Goal: Task Accomplishment & Management: Manage account settings

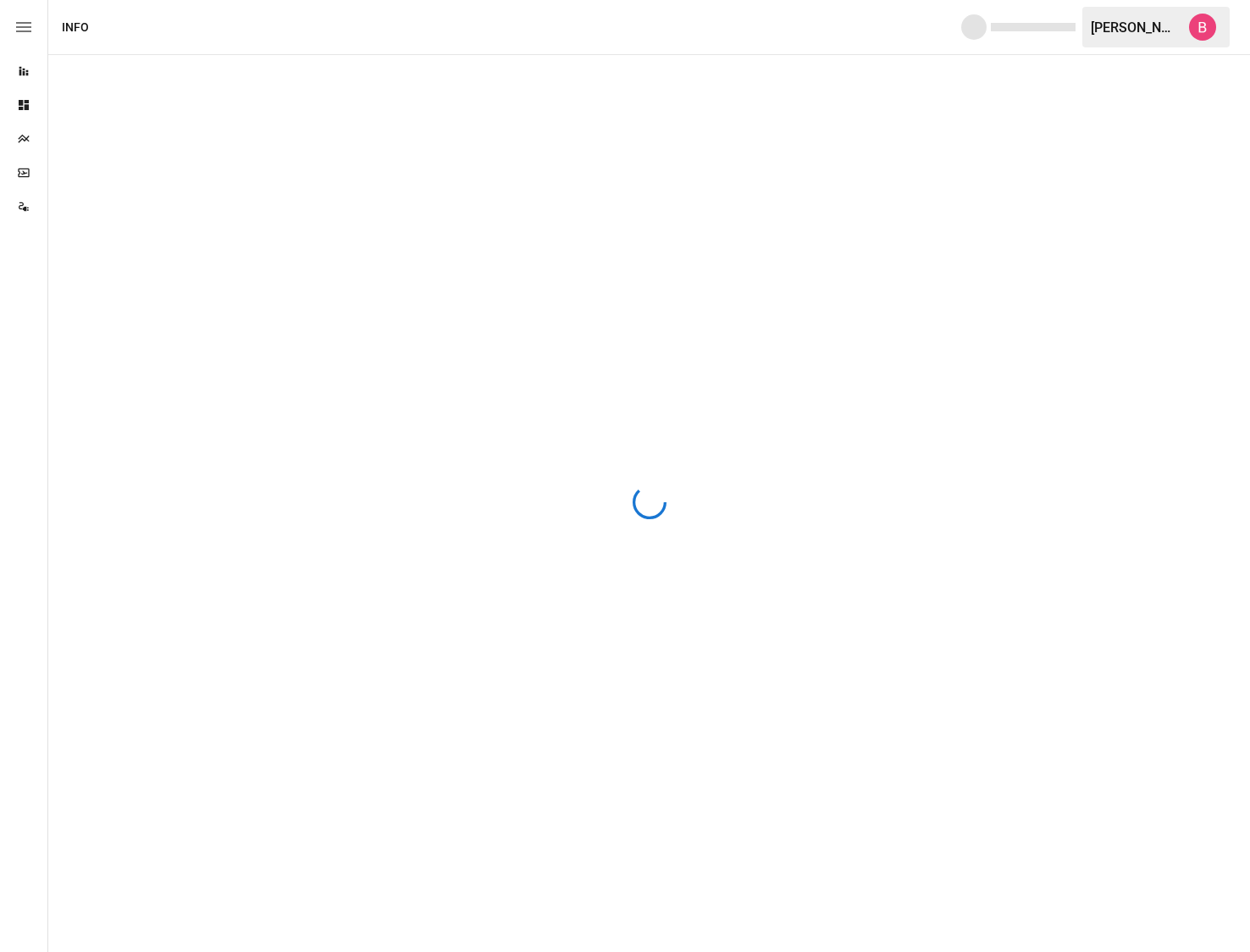
click at [348, 199] on div at bounding box center [649, 502] width 1202 height 896
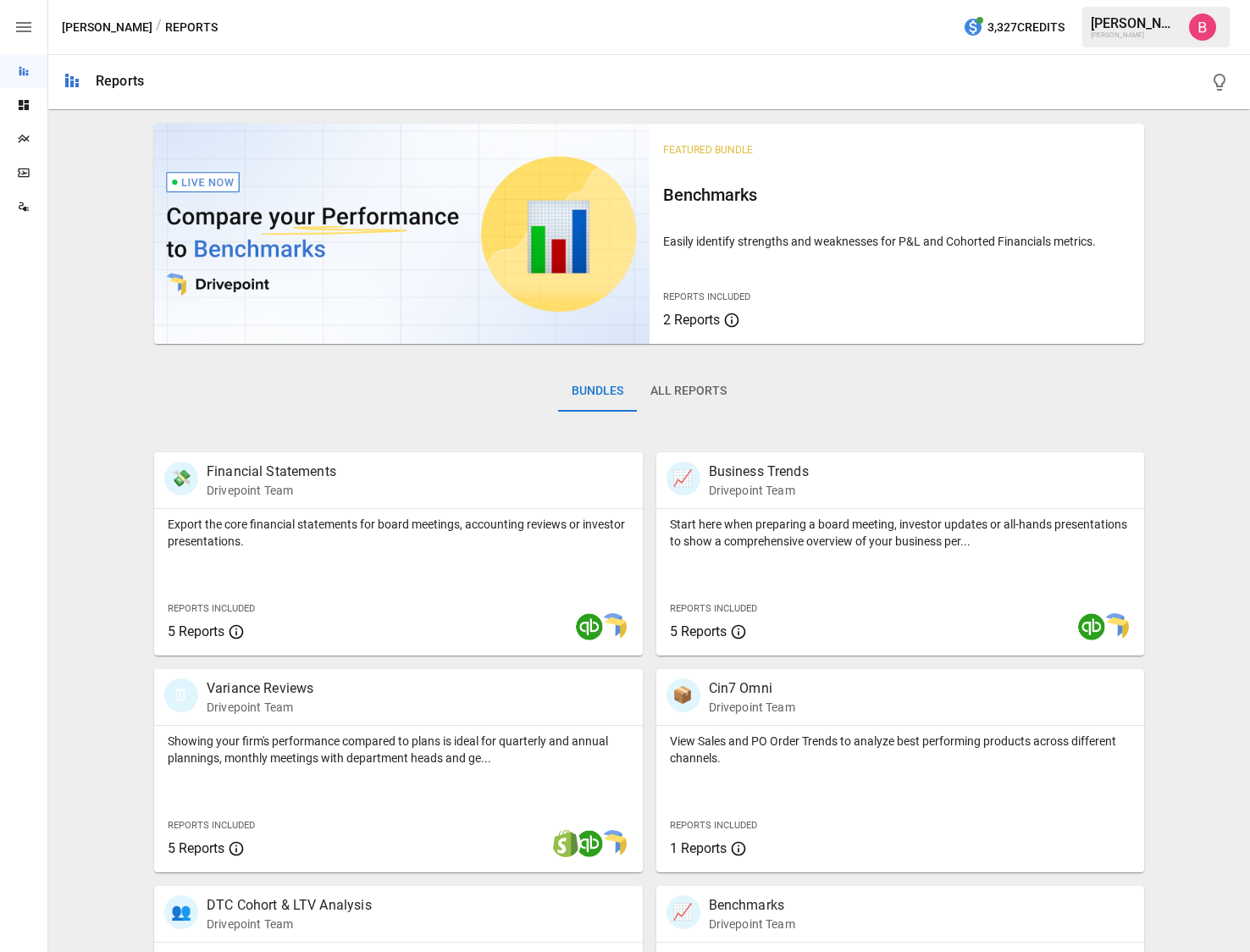
click at [1207, 39] on img "Benny Fellows" at bounding box center [1203, 27] width 27 height 27
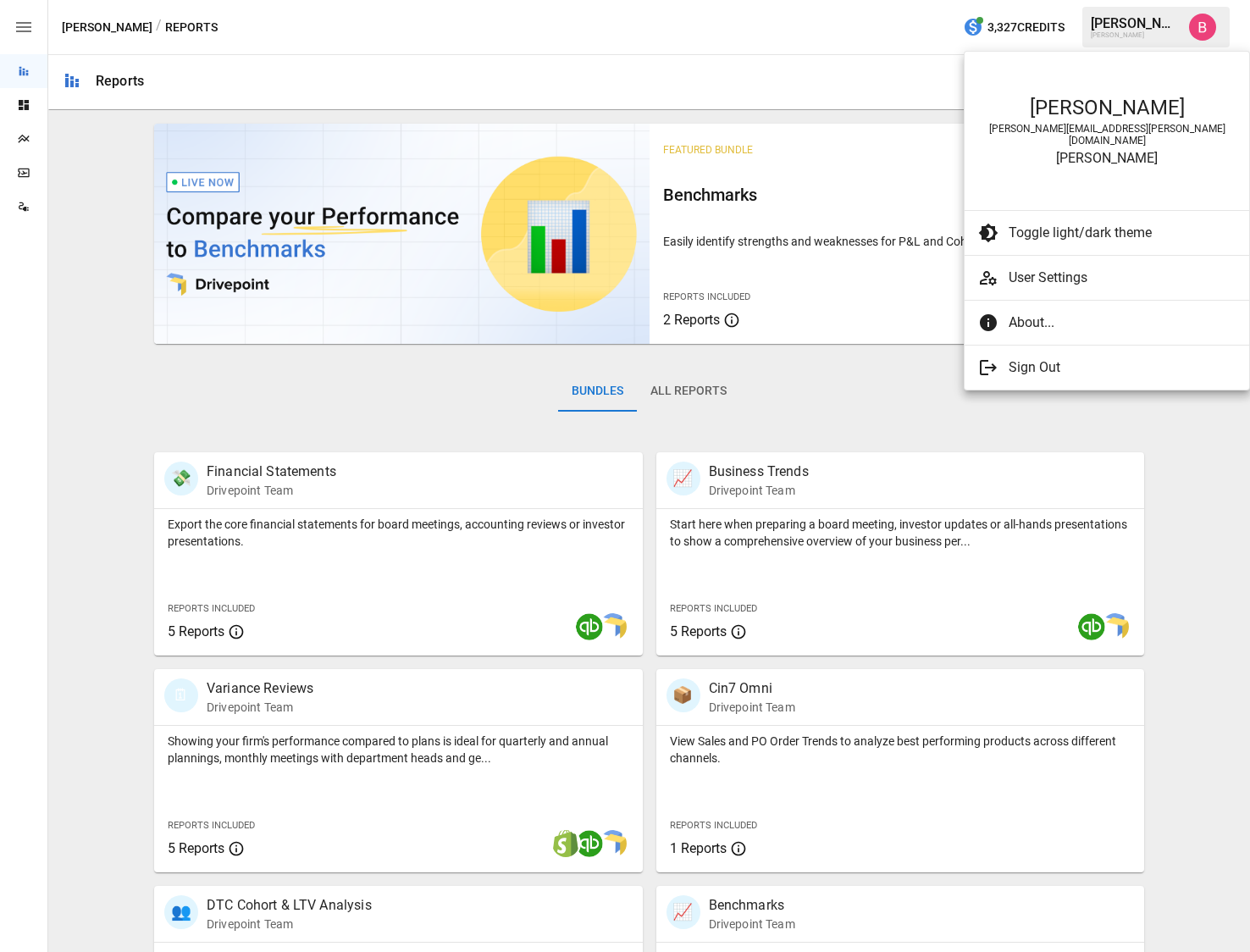
click at [1031, 268] on span "User Settings" at bounding box center [1122, 278] width 227 height 20
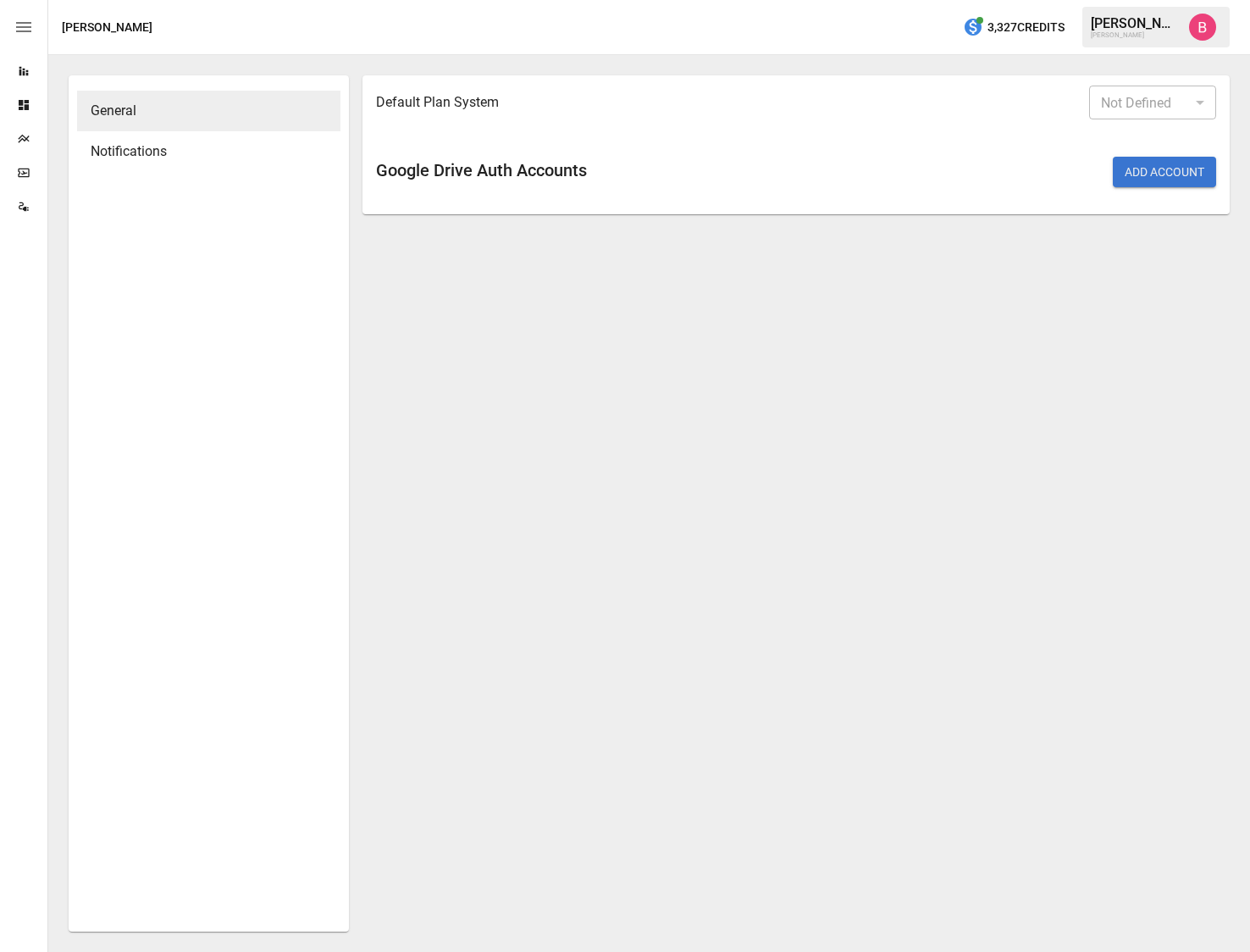
type input "*******"
click at [152, 139] on div "Notifications" at bounding box center [208, 151] width 263 height 41
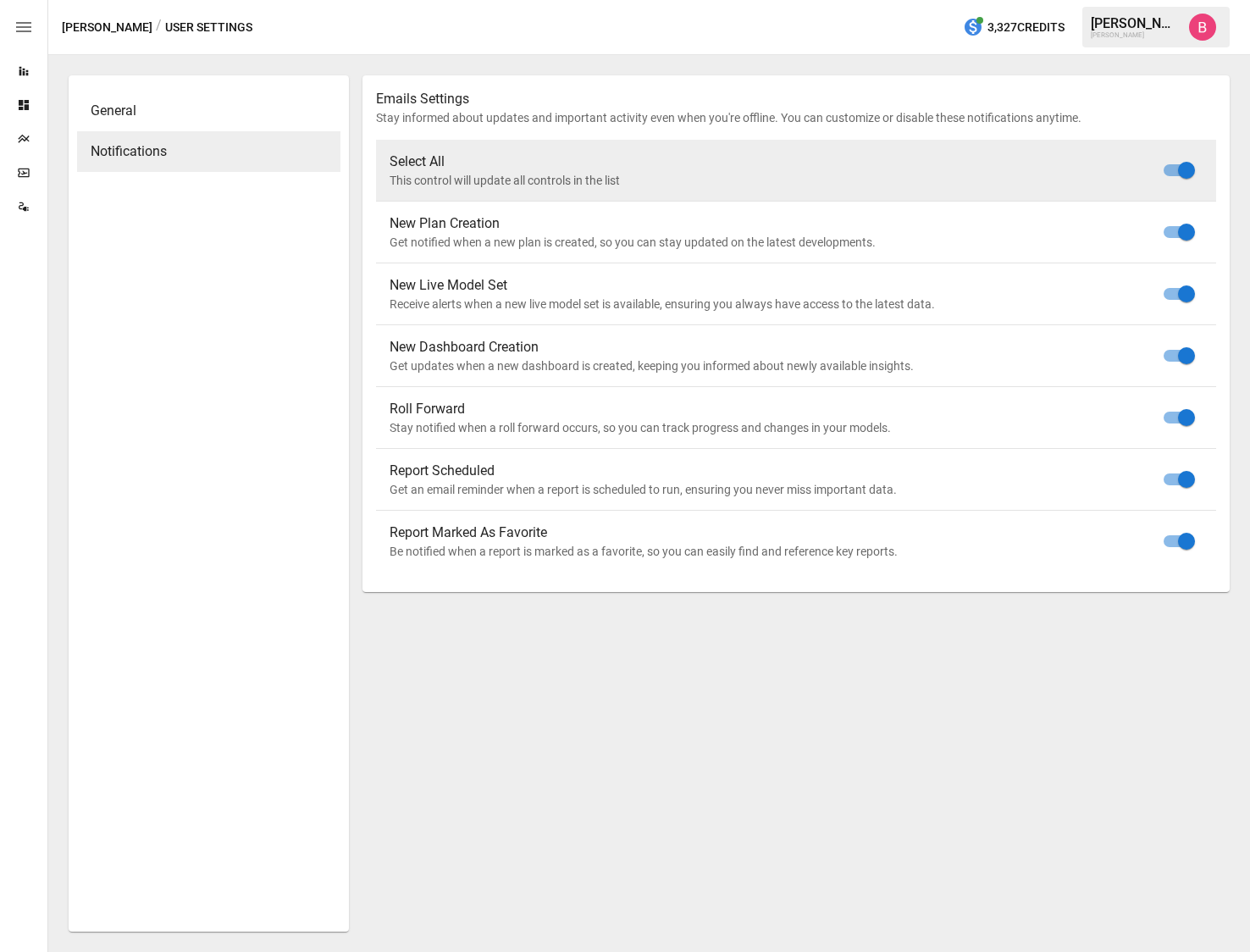
click at [21, 75] on icon "Reports" at bounding box center [24, 71] width 14 height 14
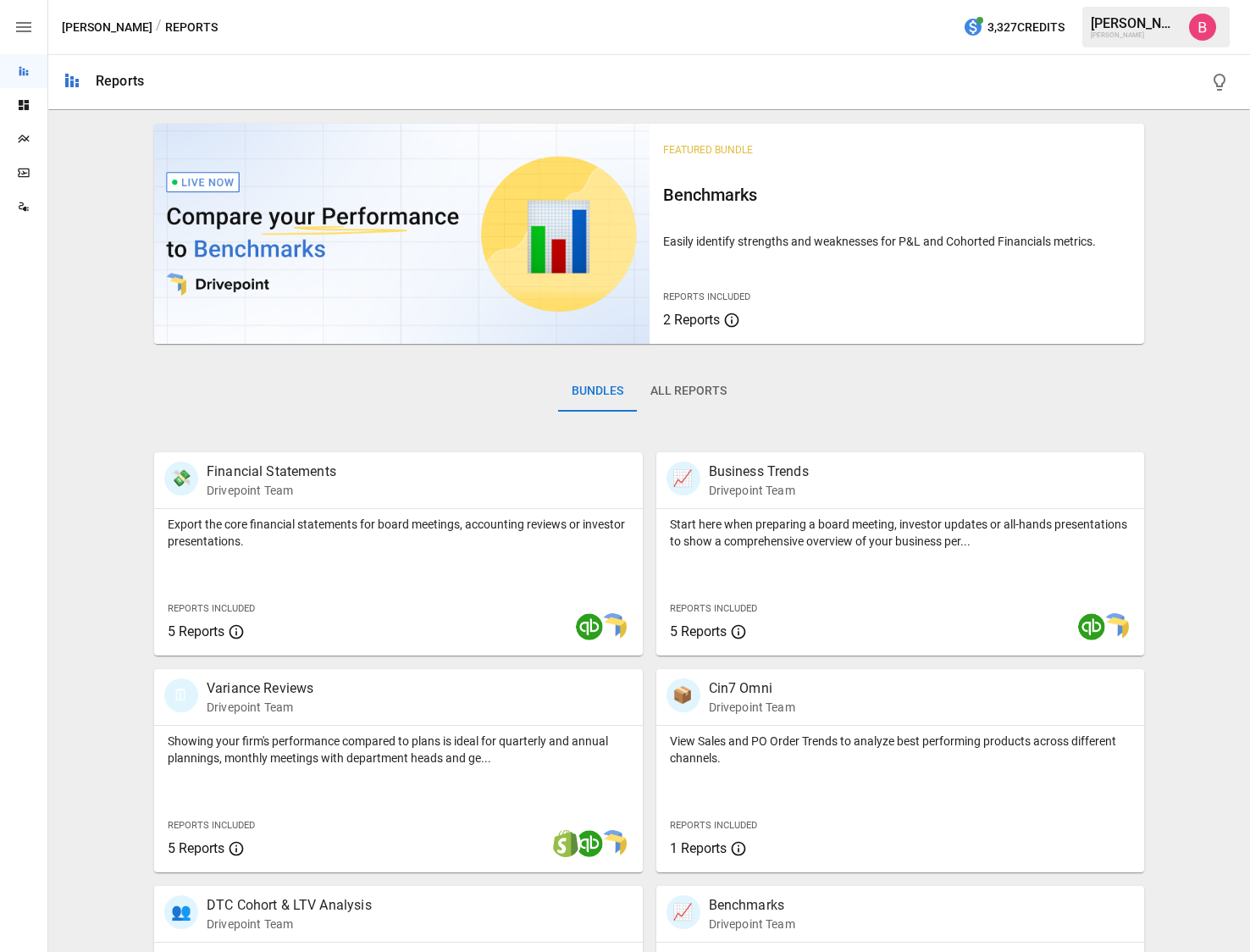
click at [1125, 31] on div "Graza" at bounding box center [1134, 35] width 88 height 7
click at [1116, 22] on div "[PERSON_NAME]" at bounding box center [1134, 24] width 88 height 16
click at [1199, 19] on img "Benny Fellows" at bounding box center [1203, 27] width 27 height 27
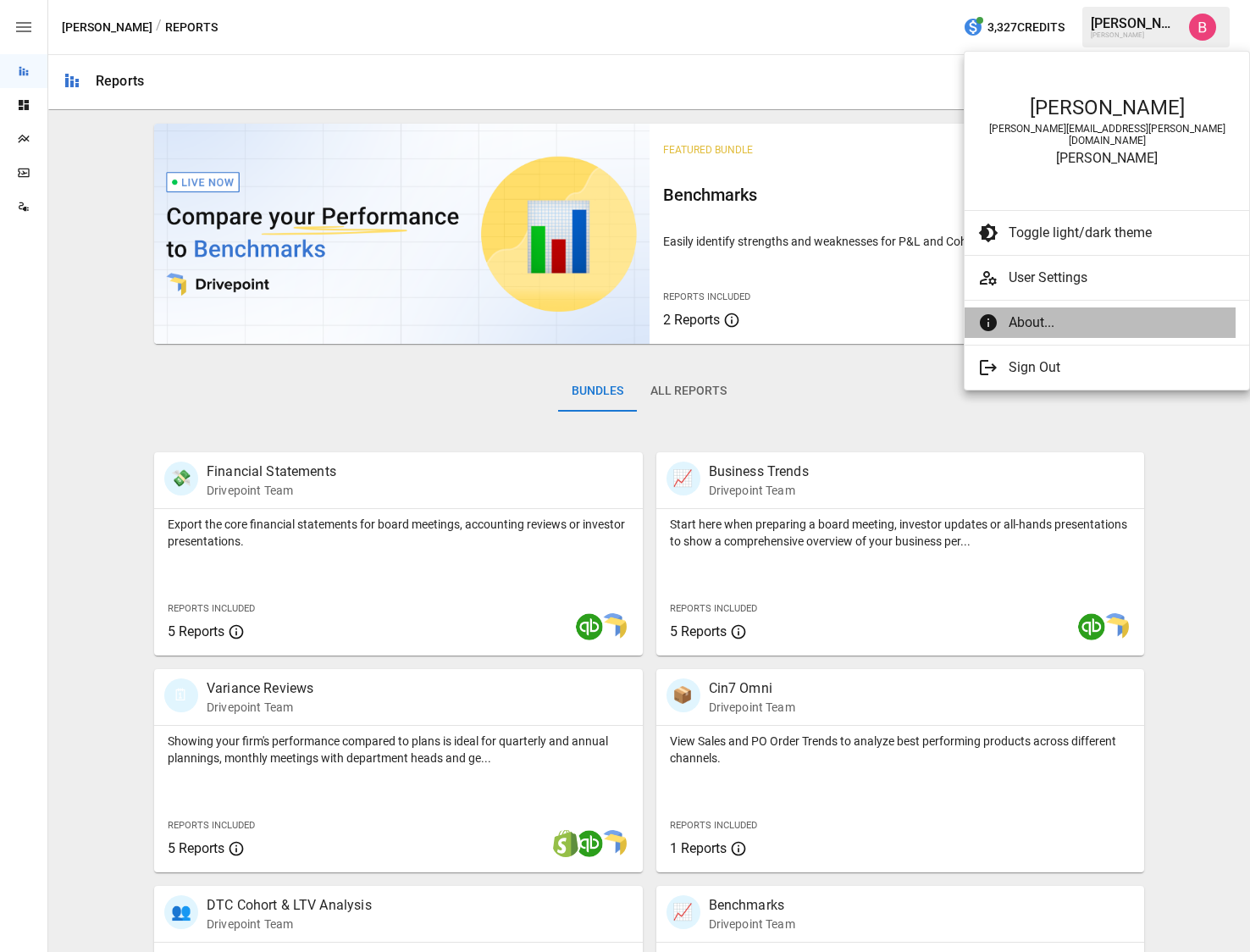
click at [1035, 319] on span "About..." at bounding box center [1115, 322] width 213 height 20
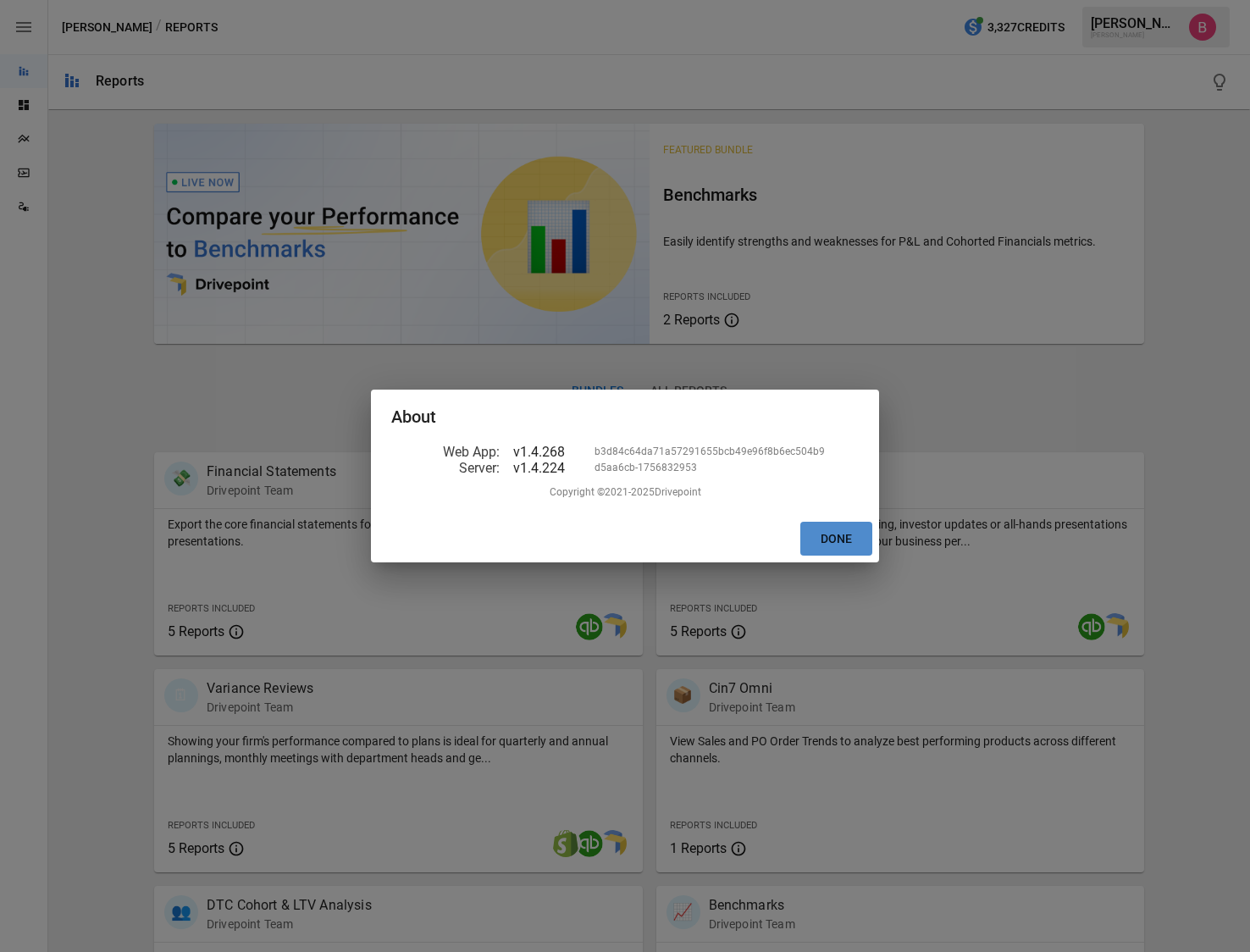
click at [830, 531] on button "Done" at bounding box center [836, 539] width 72 height 35
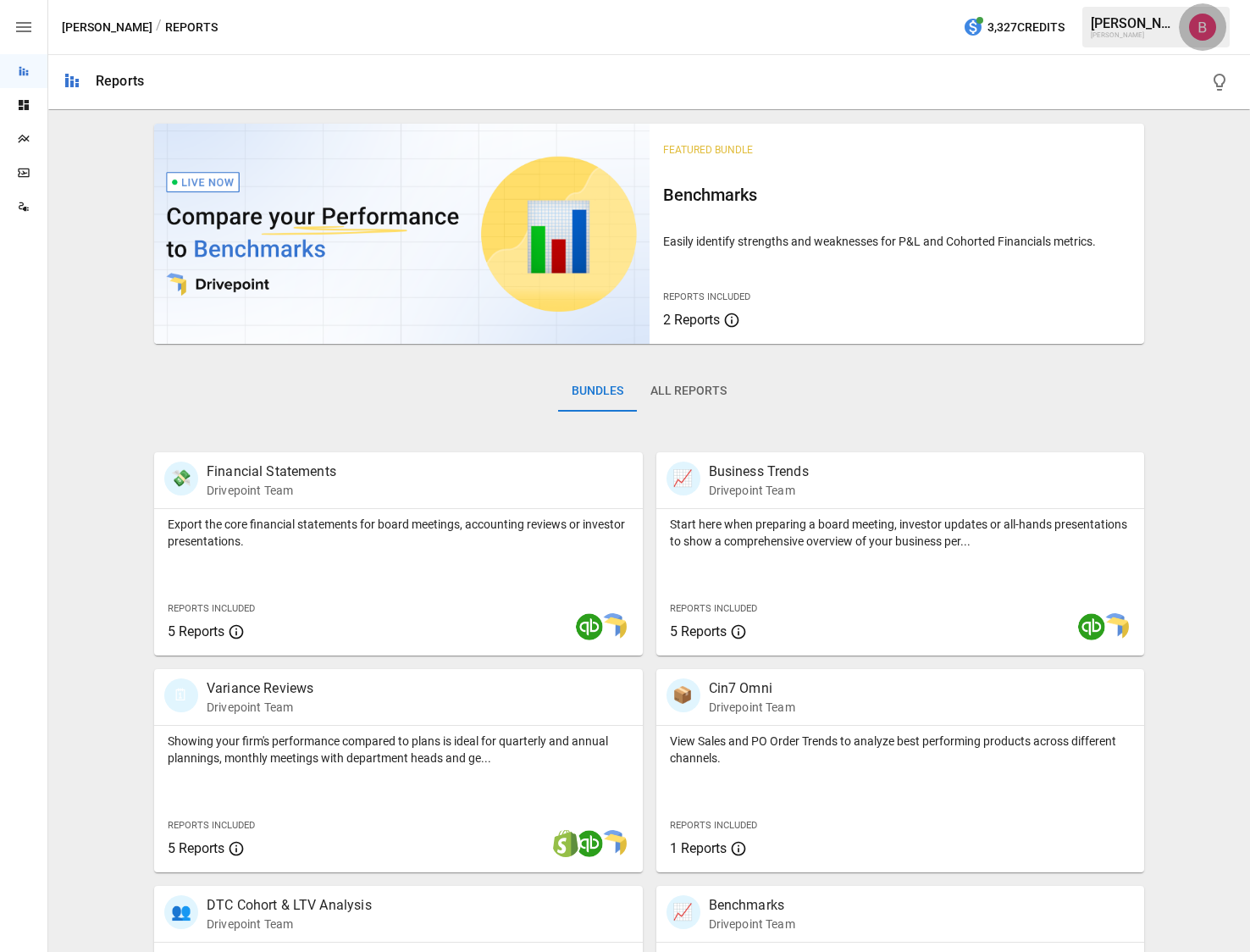
click at [1199, 29] on img "Benny Fellows" at bounding box center [1203, 27] width 27 height 27
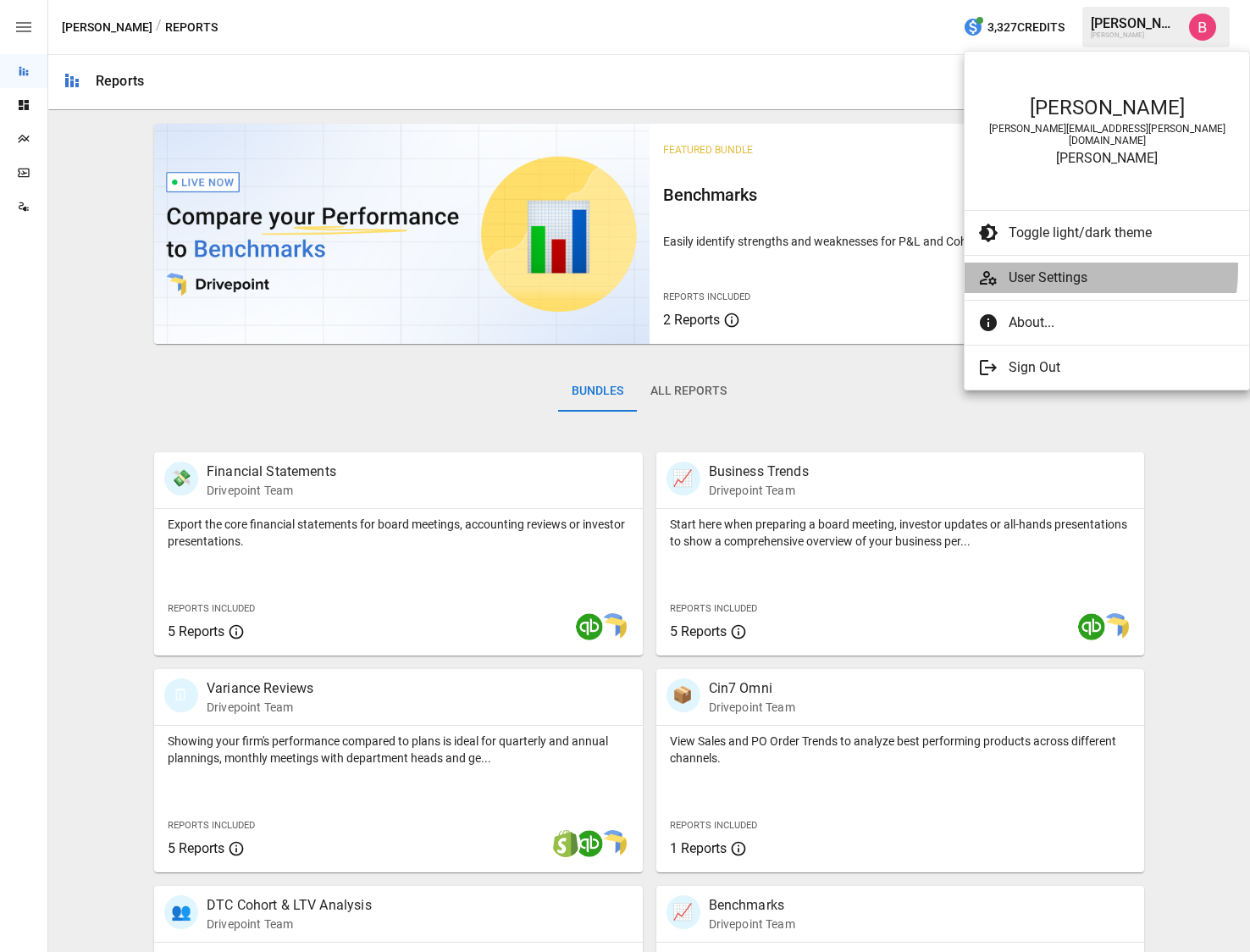
click at [1052, 268] on span "User Settings" at bounding box center [1122, 278] width 227 height 20
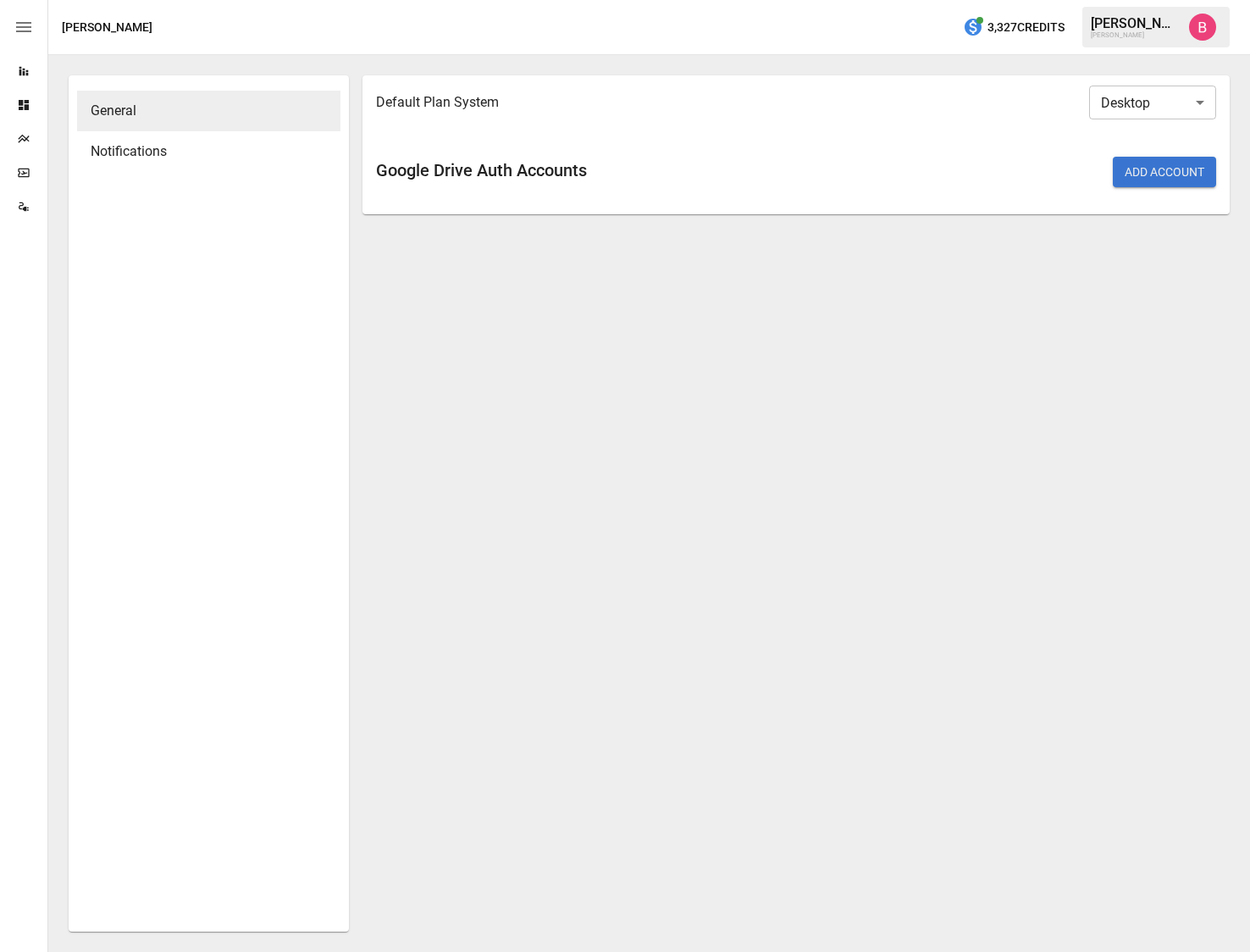
click at [1209, 3] on div "Graza 3,327 Credits Benny F. Graza" at bounding box center [649, 27] width 1202 height 55
click at [1205, 23] on img "Benny Fellows" at bounding box center [1203, 27] width 27 height 27
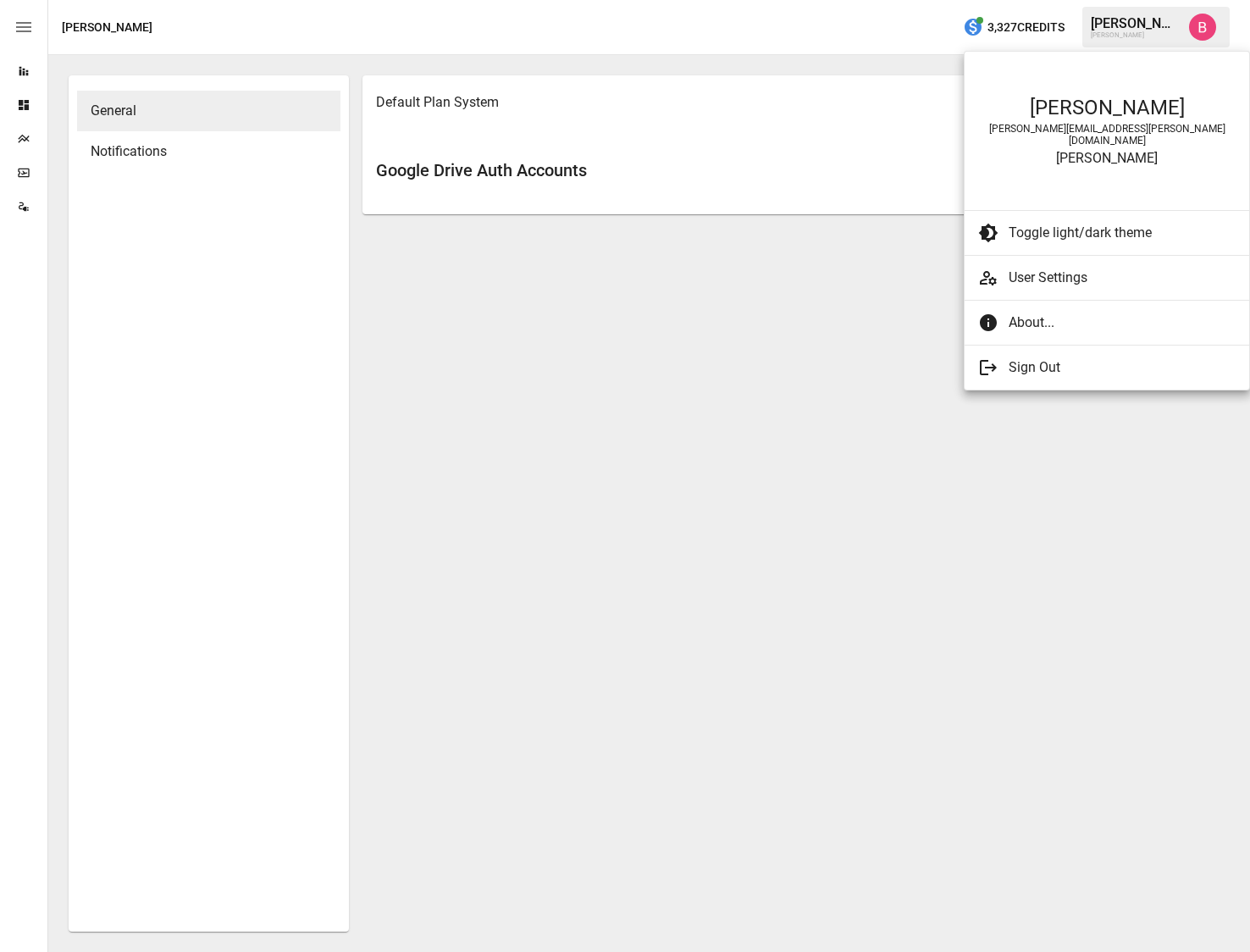
click at [1094, 150] on div "Graza" at bounding box center [1106, 158] width 250 height 16
click at [1068, 223] on span "Toggle light/dark theme" at bounding box center [1115, 233] width 213 height 20
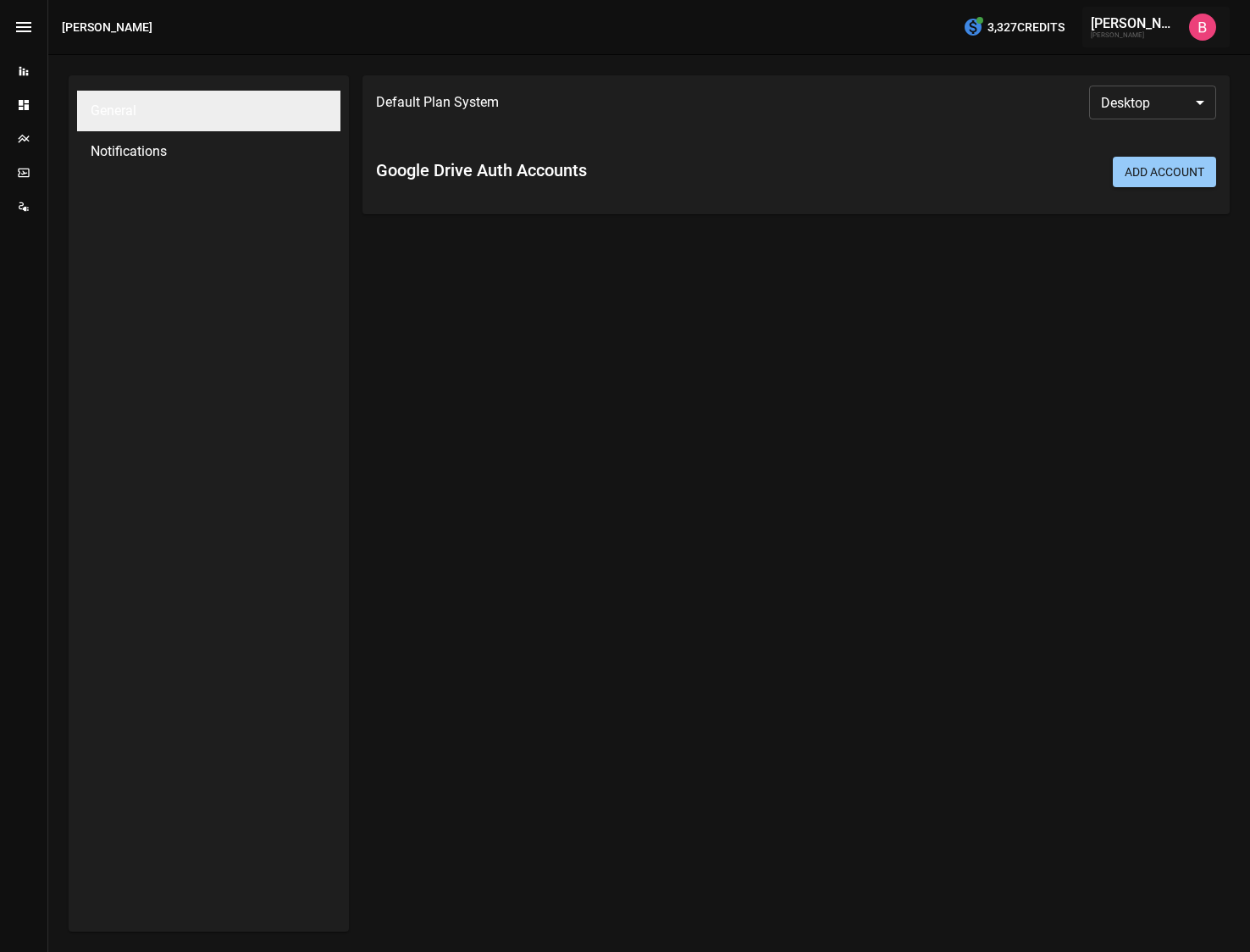
click at [1203, 23] on img "Benny Fellows" at bounding box center [1203, 27] width 27 height 27
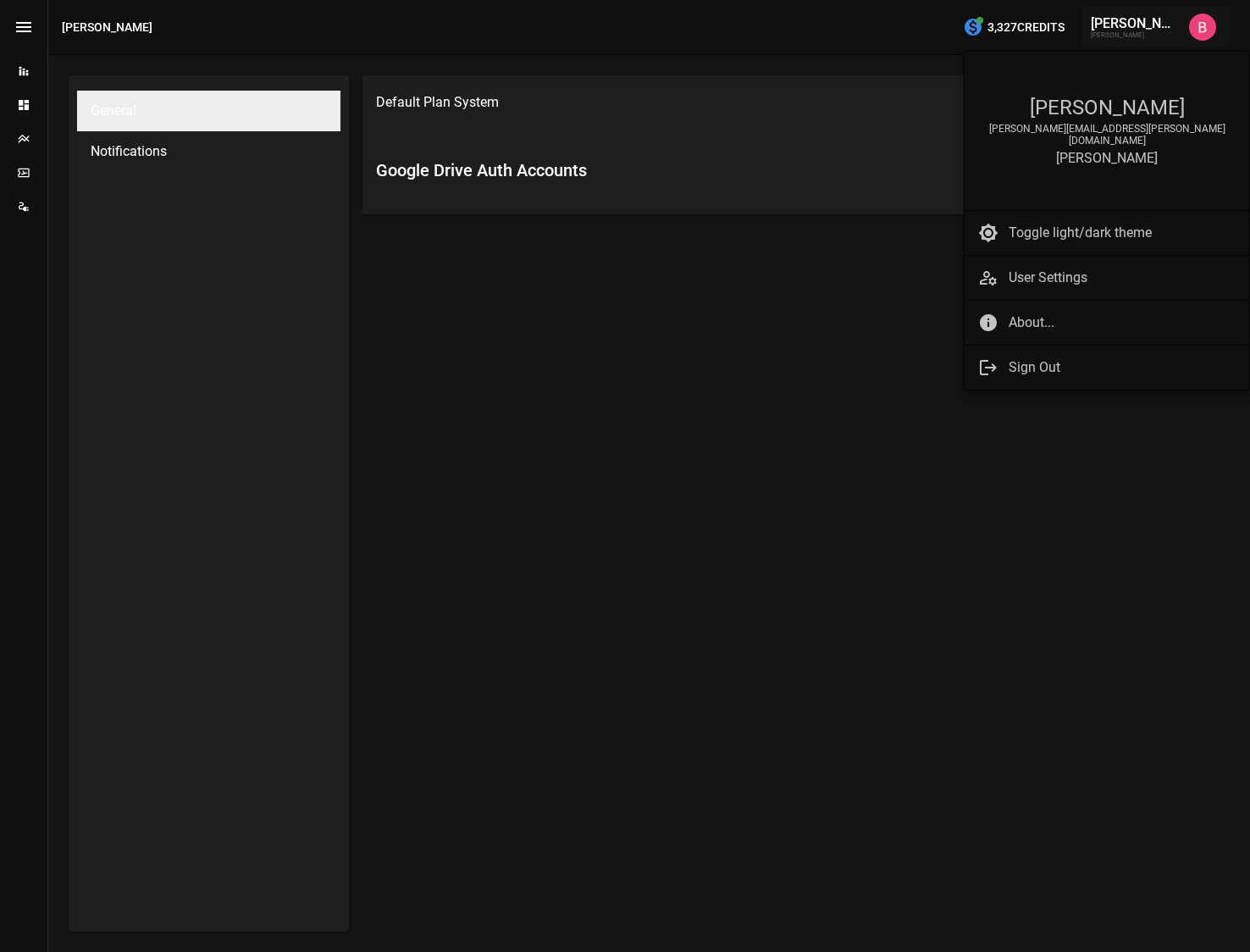
click at [1074, 223] on span "Toggle light/dark theme" at bounding box center [1115, 233] width 213 height 20
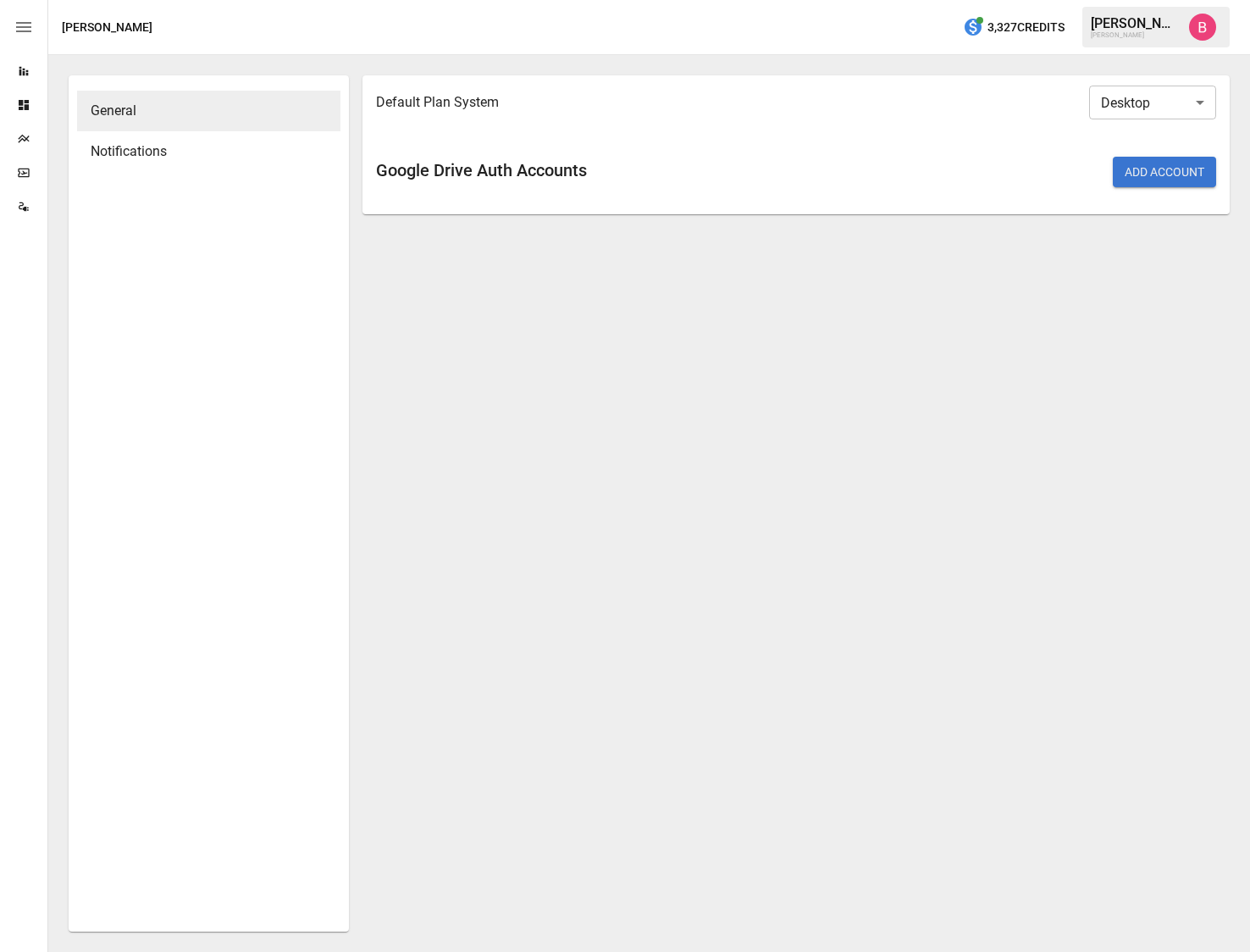
click at [1193, 30] on img "Benny Fellows" at bounding box center [1203, 27] width 27 height 27
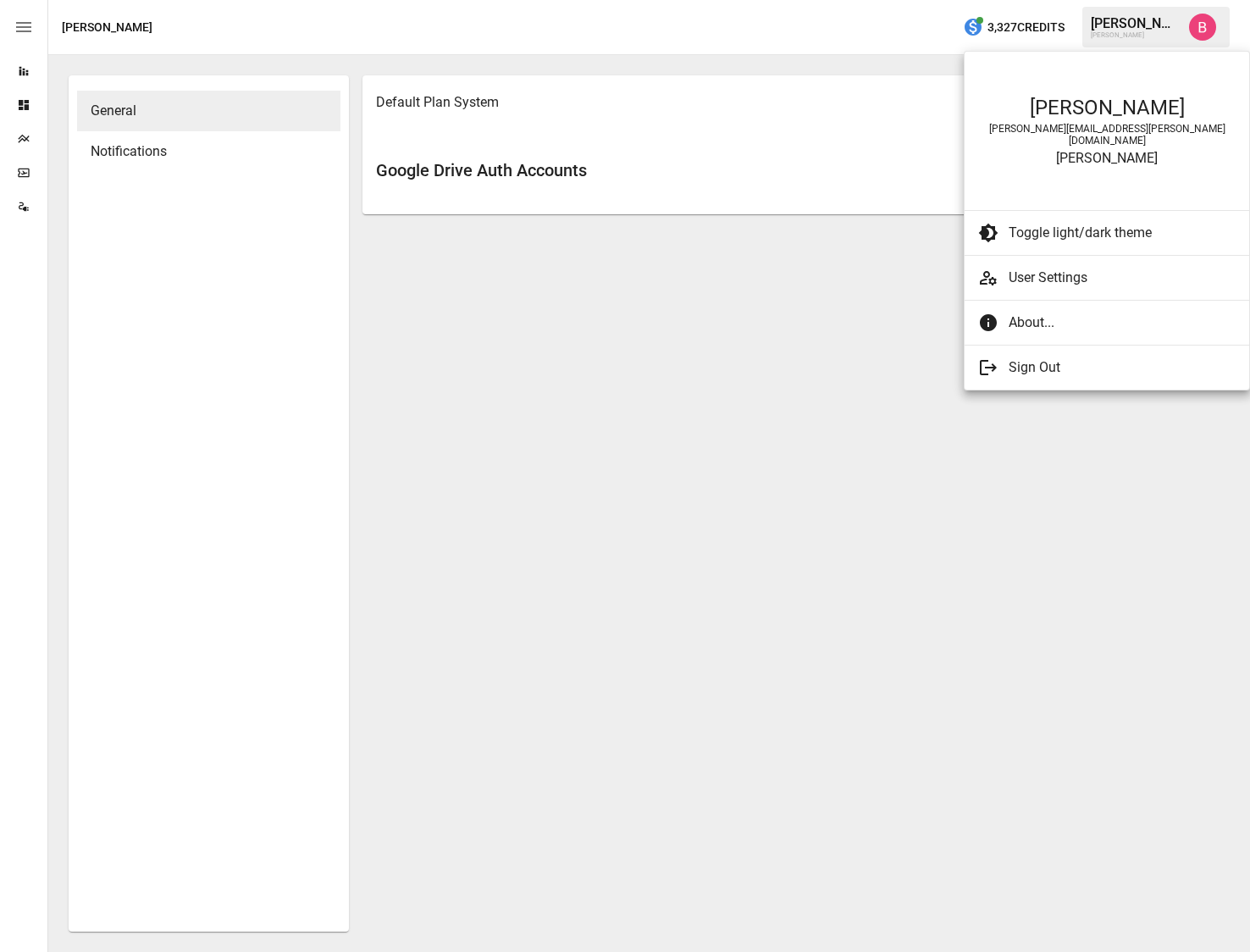
click at [1046, 312] on span "About..." at bounding box center [1115, 322] width 213 height 20
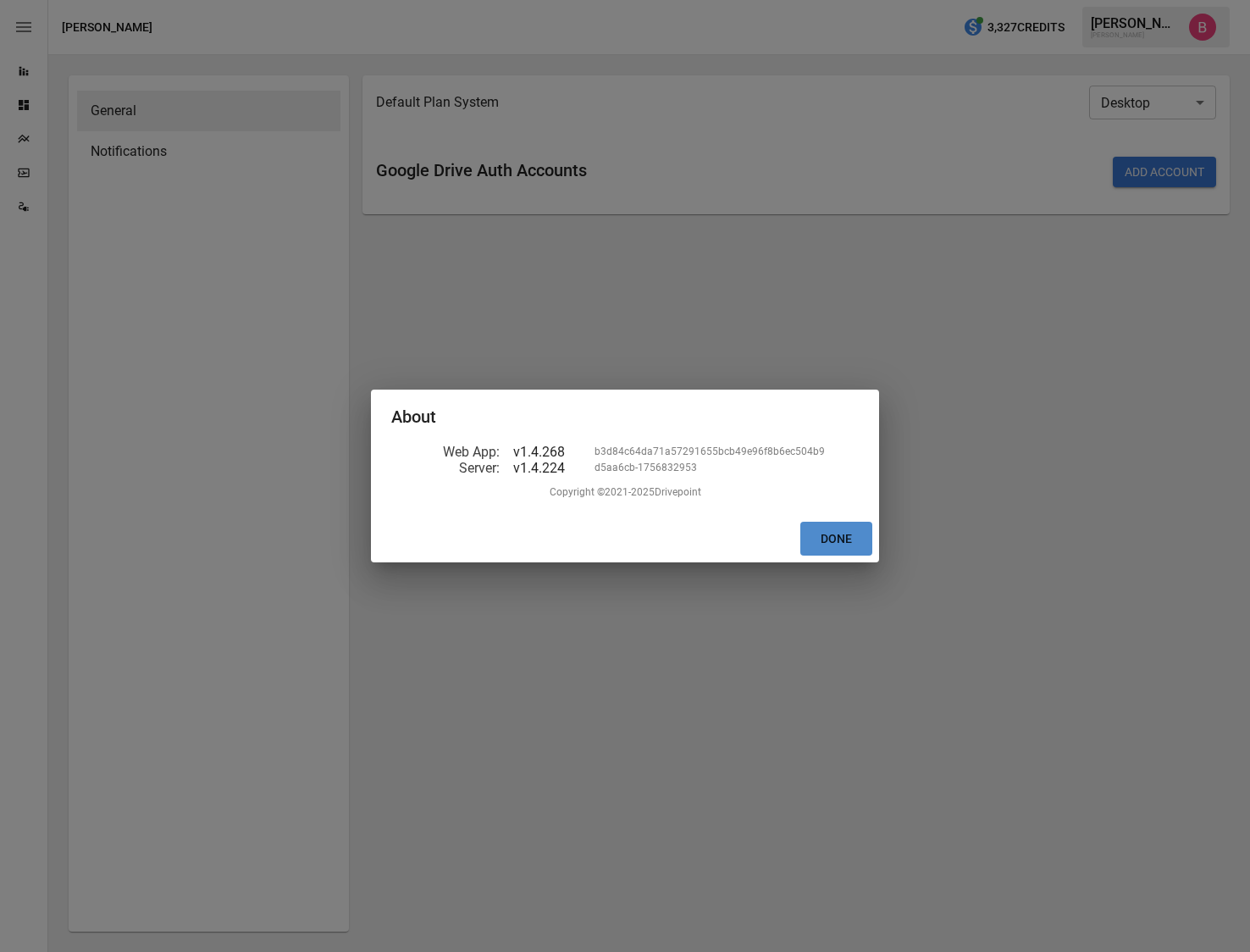
click at [834, 532] on button "Done" at bounding box center [836, 539] width 72 height 35
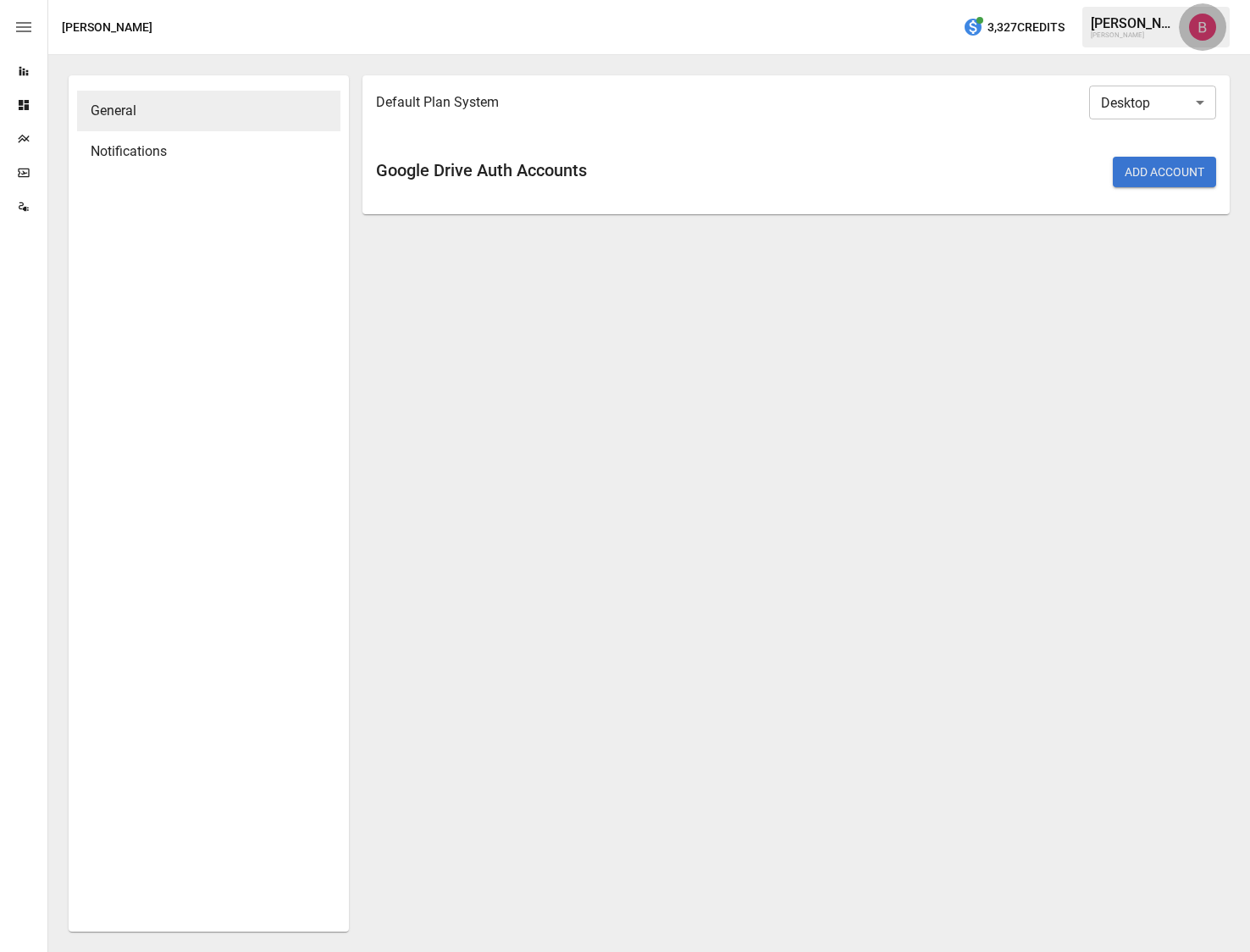
click at [1192, 15] on button "button" at bounding box center [1203, 27] width 47 height 47
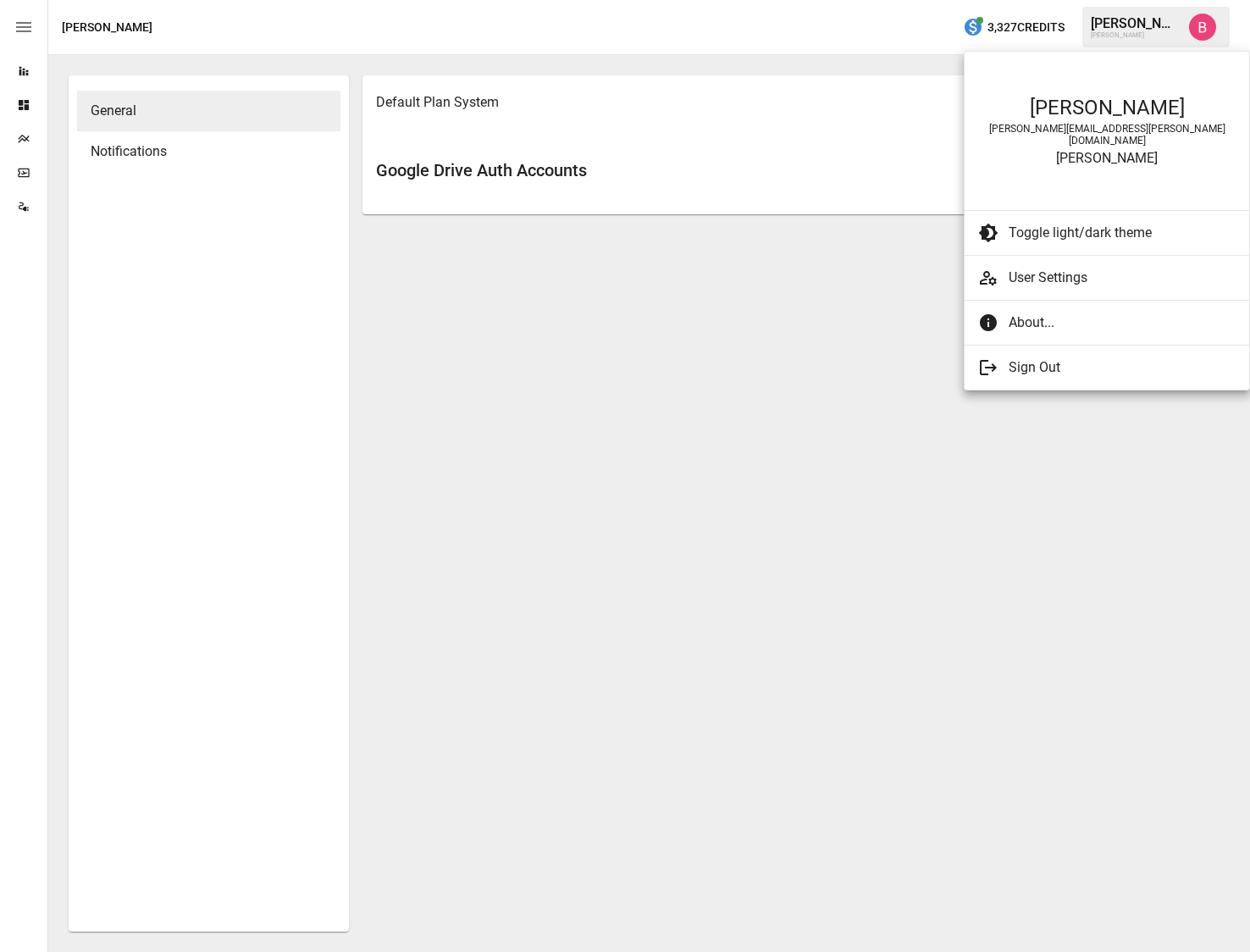
click at [983, 395] on div at bounding box center [625, 476] width 1250 height 952
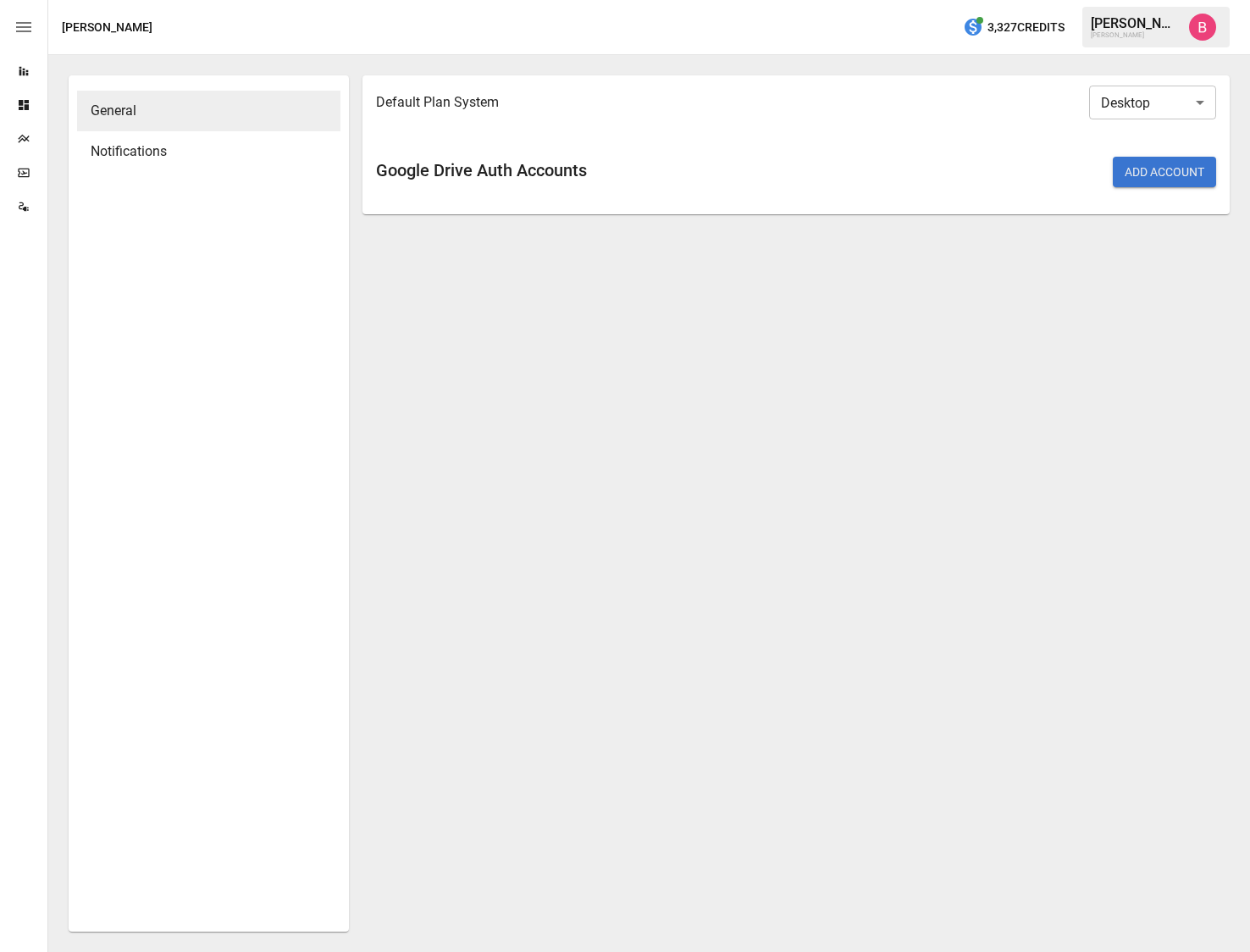
click at [442, 274] on div "Default Plan System Desktop ******* ​ Google Drive Auth Accounts Add Account" at bounding box center [796, 503] width 868 height 856
